Goal: Task Accomplishment & Management: Manage account settings

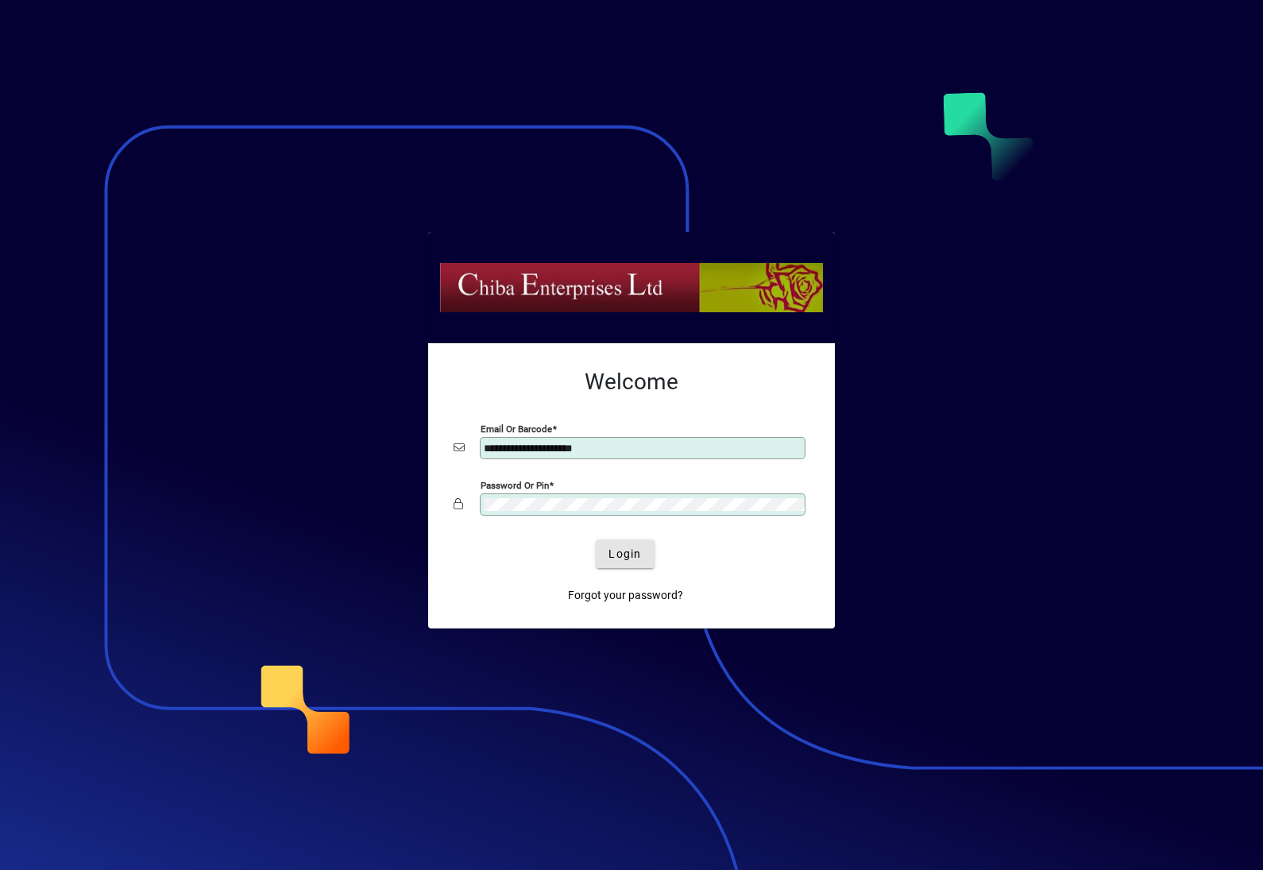
click at [617, 544] on span "submit" at bounding box center [625, 554] width 58 height 38
